Goal: Navigation & Orientation: Understand site structure

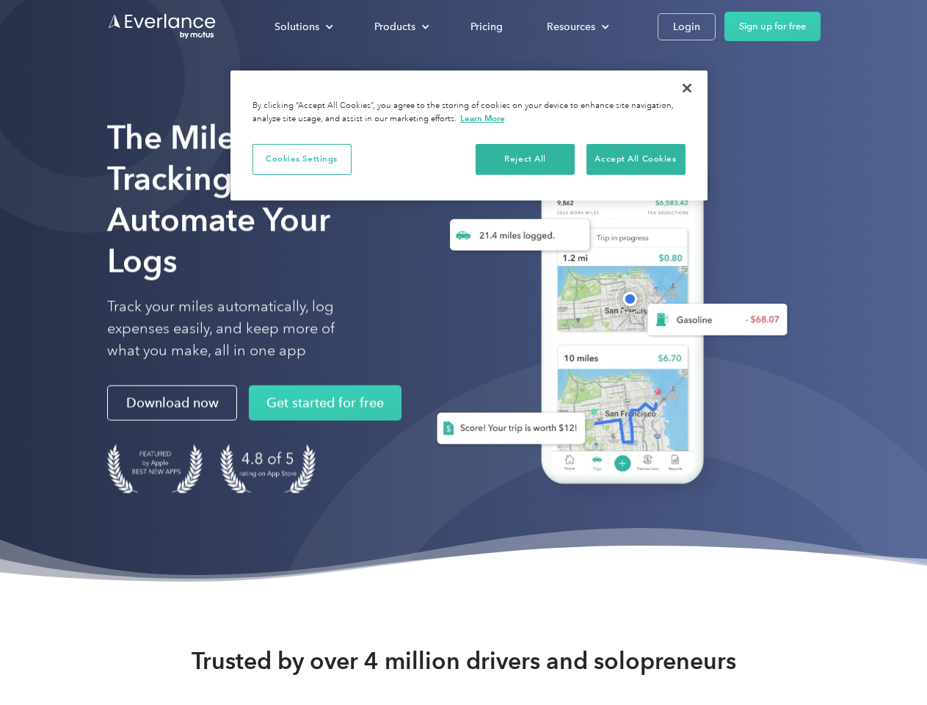
click at [303, 26] on div "Solutions" at bounding box center [297, 27] width 45 height 18
click at [400, 26] on div "Products" at bounding box center [394, 27] width 41 height 18
click at [576, 26] on div "Resources" at bounding box center [571, 27] width 48 height 18
click at [302, 159] on button "Cookies Settings" at bounding box center [302, 159] width 99 height 31
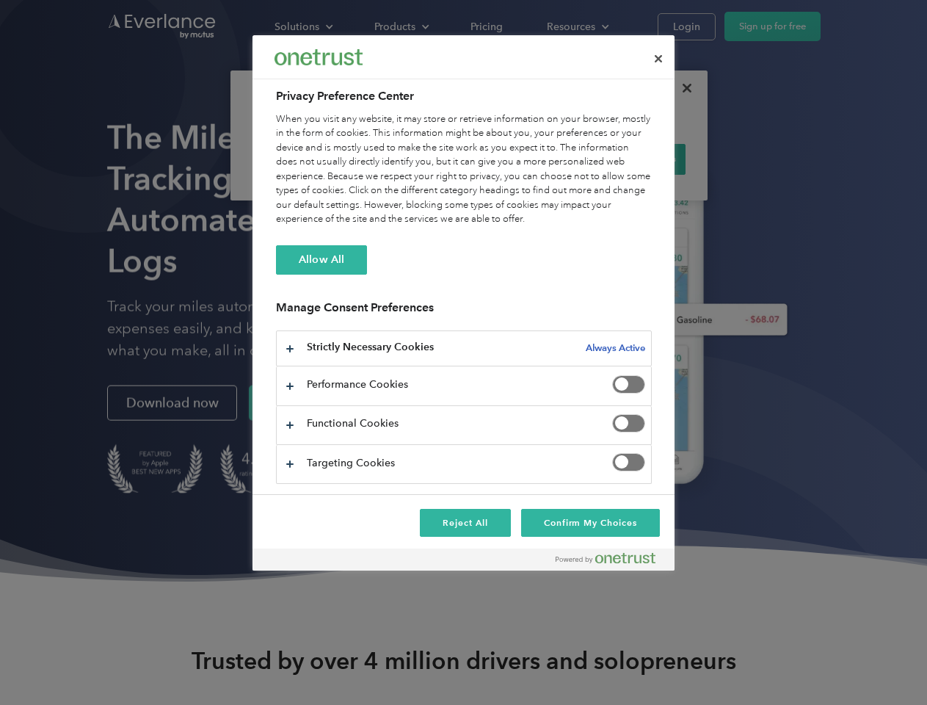
click at [526, 159] on div "When you visit any website, it may store or retrieve information on your browse…" at bounding box center [464, 169] width 376 height 115
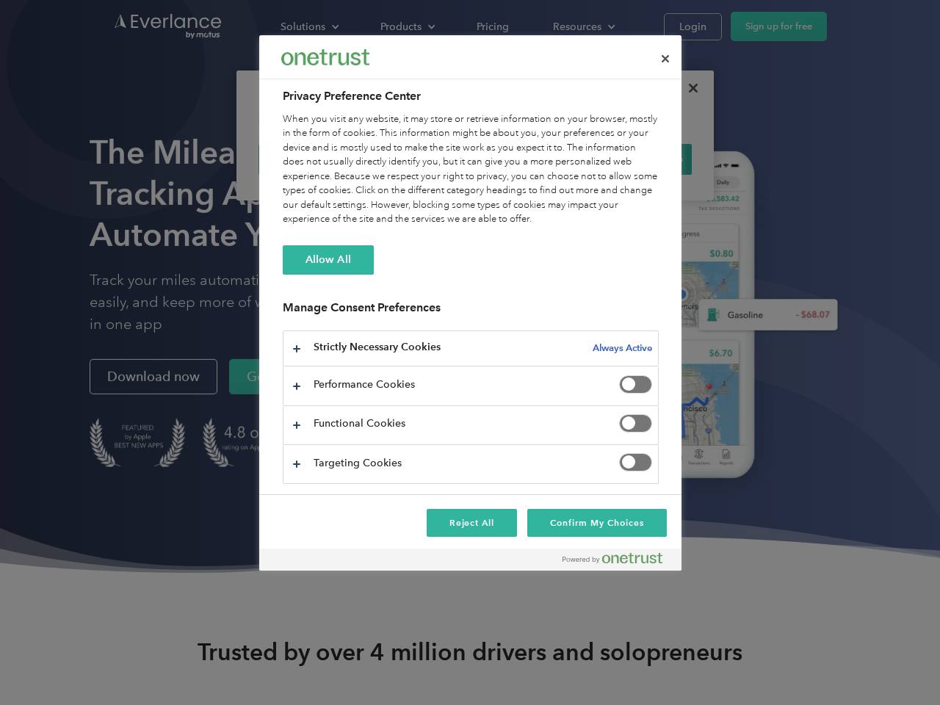
click at [636, 159] on div "When you visit any website, it may store or retrieve information on your browse…" at bounding box center [471, 169] width 376 height 115
click at [687, 88] on div at bounding box center [470, 352] width 940 height 705
